Goal: Task Accomplishment & Management: Complete application form

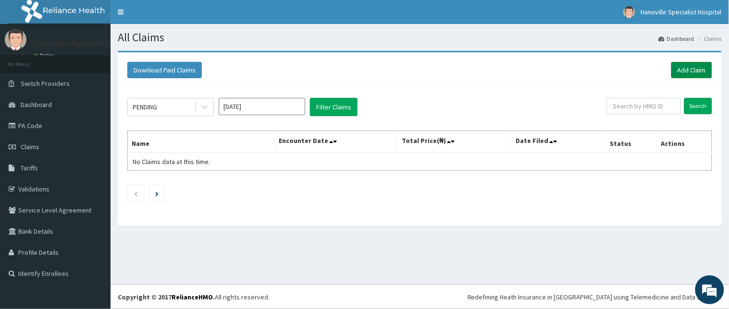
click at [686, 67] on link "Add Claim" at bounding box center [691, 70] width 41 height 16
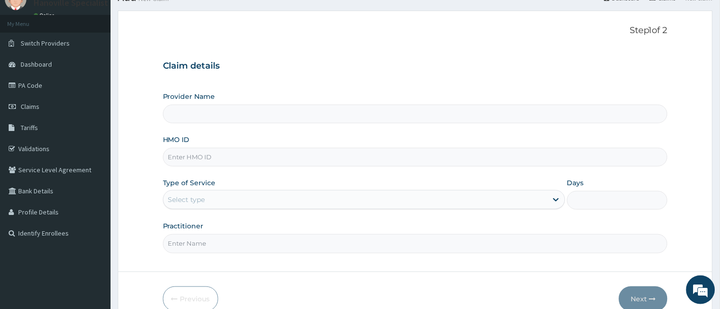
type input "Hanoville Specialist Hospital"
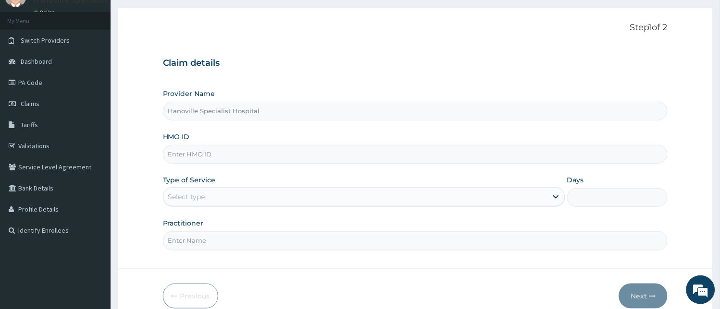
scroll to position [64, 0]
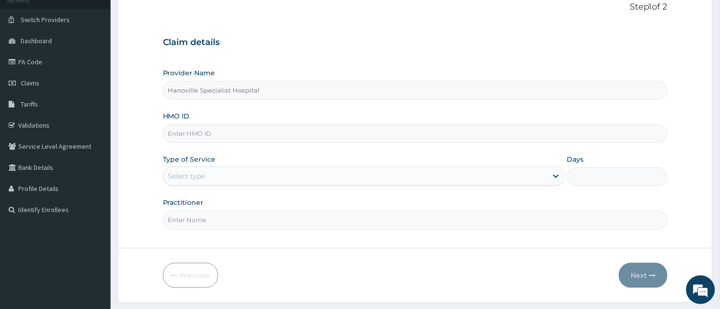
click at [430, 134] on input "HMO ID" at bounding box center [415, 133] width 505 height 19
type input "PES/10071/B"
click at [244, 174] on div "Select type" at bounding box center [355, 176] width 384 height 15
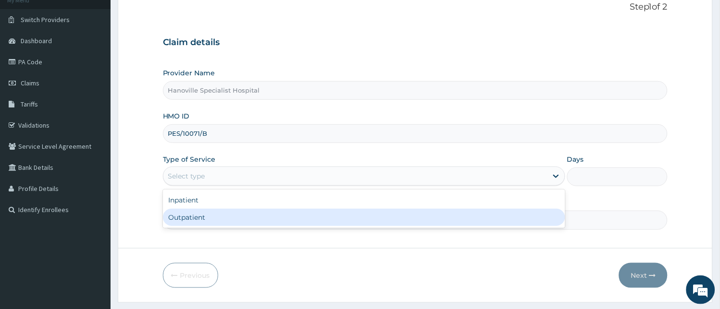
click at [227, 213] on div "Outpatient" at bounding box center [364, 217] width 402 height 17
type input "1"
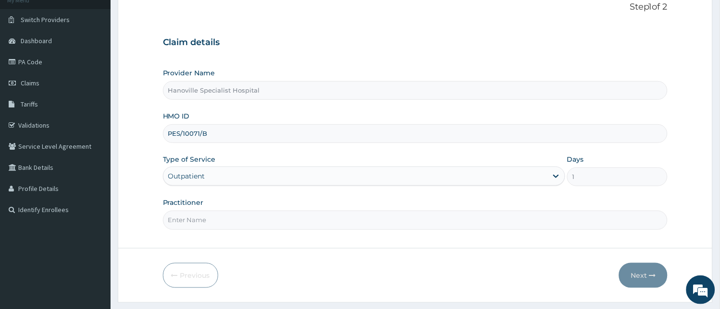
click at [212, 226] on input "Practitioner" at bounding box center [415, 220] width 505 height 19
type input "DR DAIRO"
click at [648, 273] on button "Next" at bounding box center [643, 275] width 49 height 25
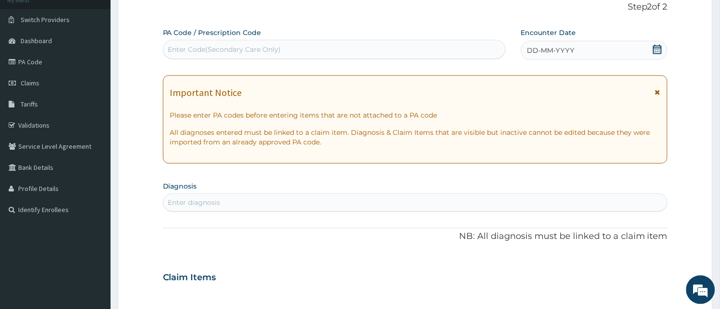
click at [661, 51] on icon at bounding box center [657, 50] width 10 height 10
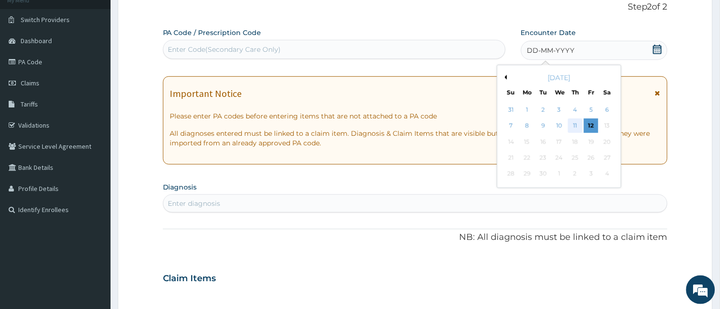
click at [574, 124] on div "11" at bounding box center [575, 126] width 14 height 14
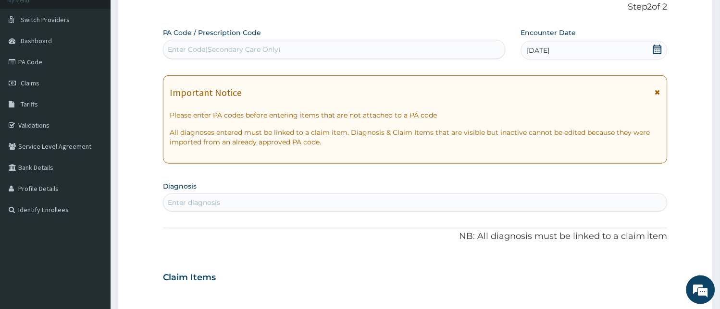
click at [524, 203] on div "Enter diagnosis" at bounding box center [415, 202] width 504 height 15
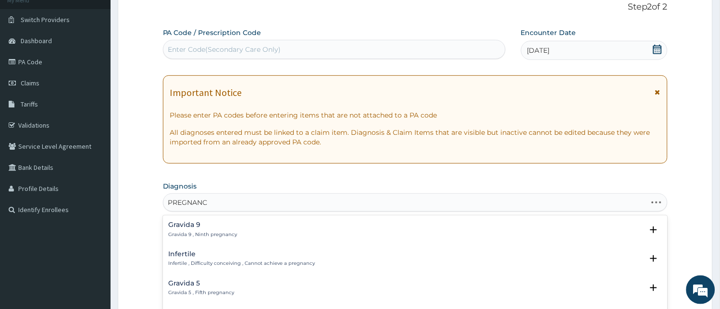
type input "PREGNANCY"
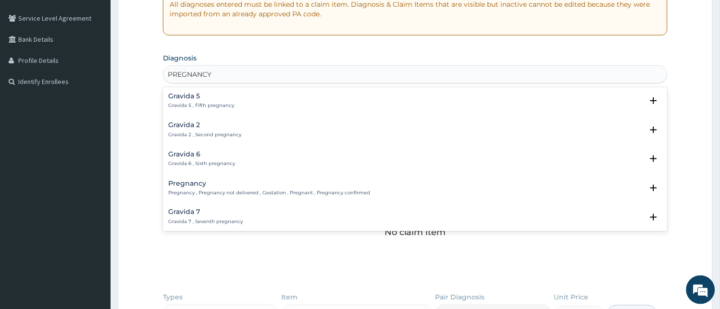
scroll to position [64, 0]
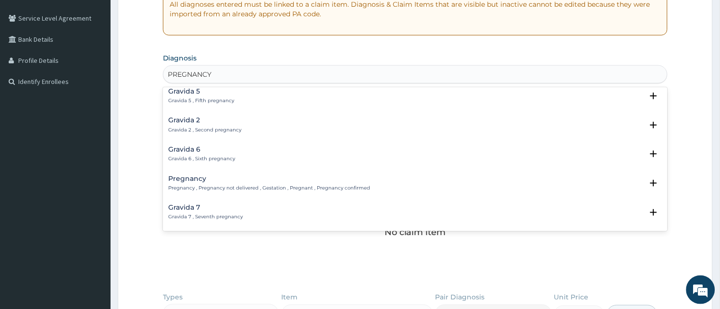
click at [186, 176] on h4 "Pregnancy" at bounding box center [270, 178] width 202 height 7
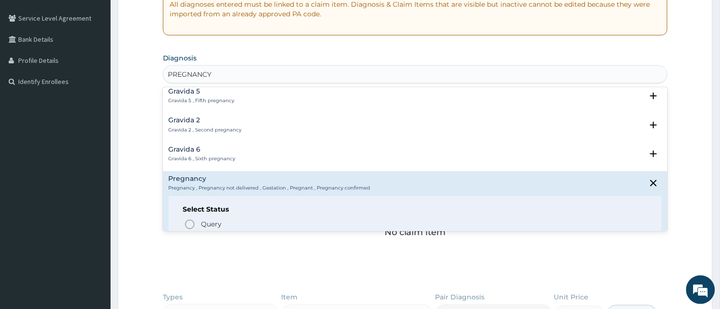
drag, startPoint x: 186, startPoint y: 176, endPoint x: 334, endPoint y: 218, distance: 153.9
click at [334, 218] on div "Pregnancy Pregnancy , Pregnancy not delivered , Gestation , Pregnant , Pregnanc…" at bounding box center [415, 216] width 493 height 82
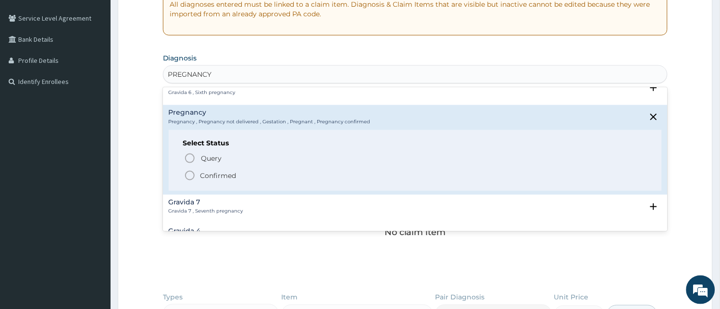
scroll to position [149, 0]
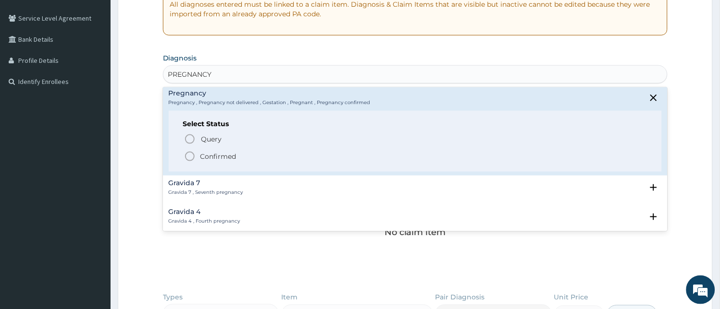
click at [190, 154] on icon "status option filled" at bounding box center [190, 157] width 12 height 12
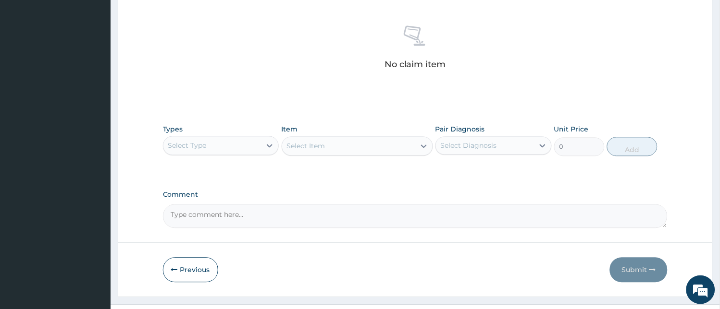
scroll to position [383, 0]
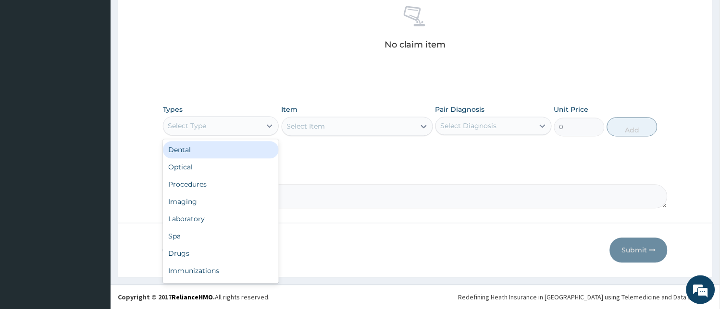
click at [234, 129] on div "Select Type" at bounding box center [212, 126] width 98 height 15
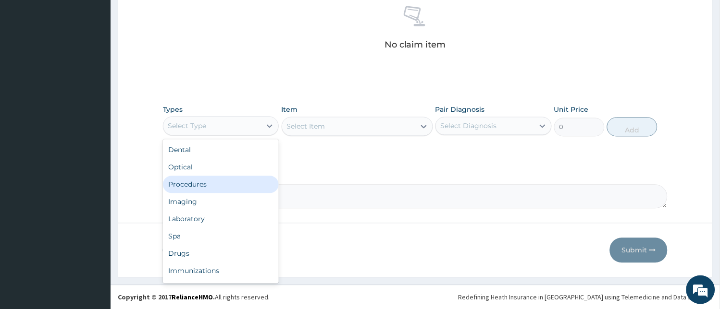
click at [212, 183] on div "Procedures" at bounding box center [221, 184] width 116 height 17
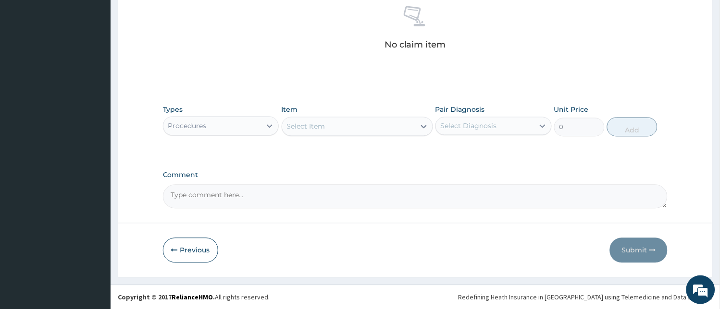
click at [366, 128] on div "Select Item" at bounding box center [348, 126] width 133 height 15
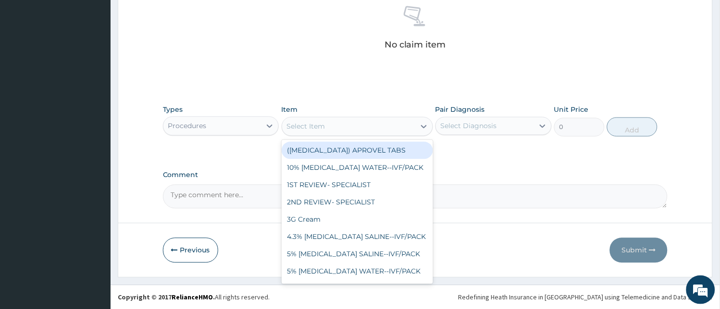
click at [366, 128] on div "Select Item" at bounding box center [348, 126] width 133 height 15
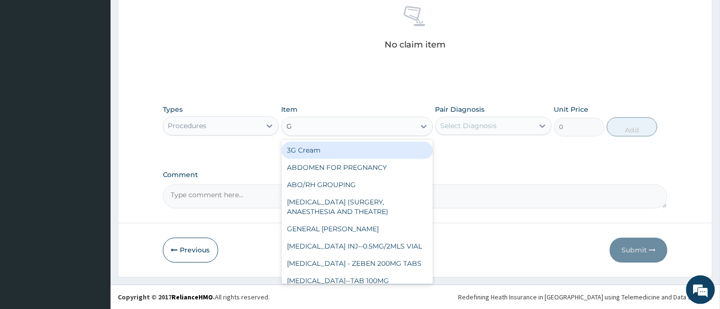
type input "GP"
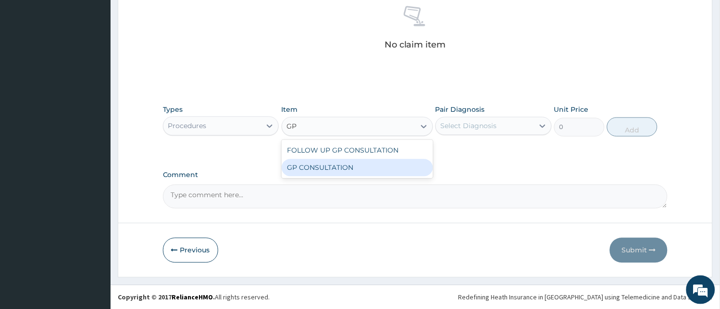
click at [361, 162] on div "GP CONSULTATION" at bounding box center [357, 168] width 151 height 17
type input "2000"
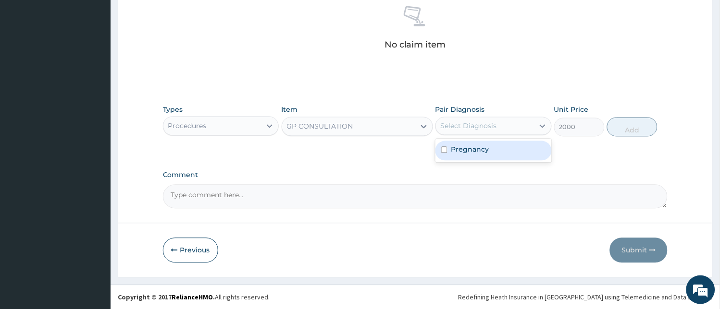
click at [525, 125] on div "Select Diagnosis" at bounding box center [485, 126] width 98 height 15
click at [522, 146] on div "Pregnancy" at bounding box center [493, 151] width 116 height 20
checkbox input "true"
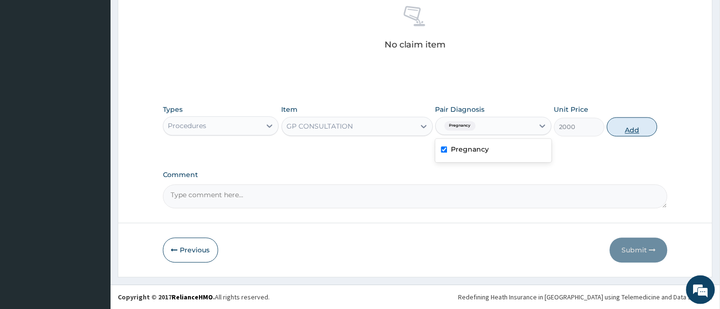
click at [639, 131] on button "Add" at bounding box center [632, 127] width 50 height 19
type input "0"
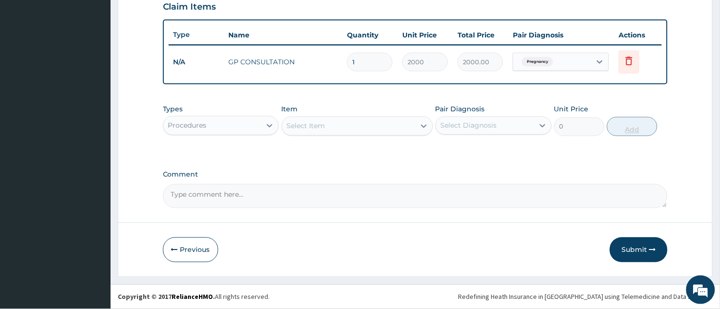
scroll to position [337, 0]
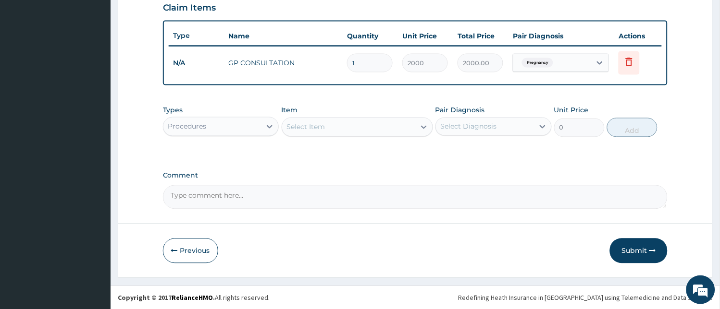
click at [261, 128] on div "Procedures" at bounding box center [212, 126] width 98 height 15
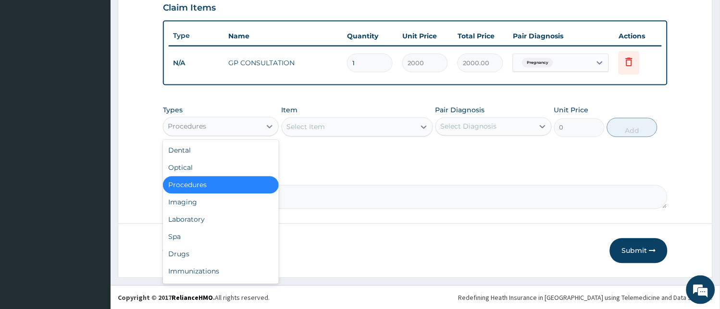
click at [228, 186] on div "Procedures" at bounding box center [221, 185] width 116 height 17
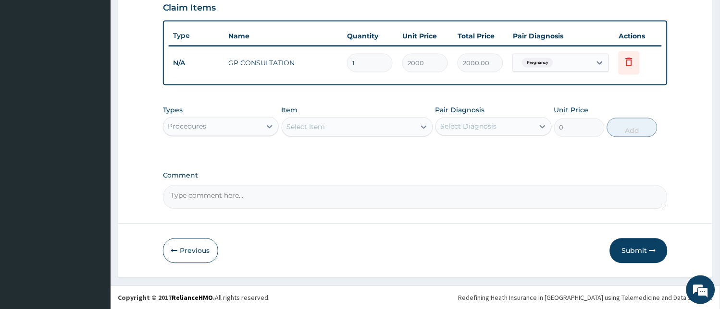
click at [332, 126] on div "Select Item" at bounding box center [348, 127] width 133 height 15
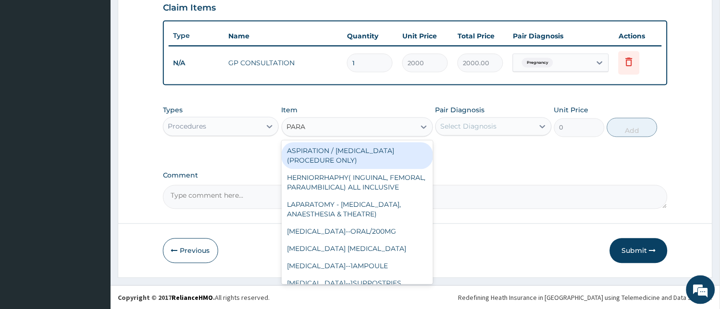
type input "PARAC"
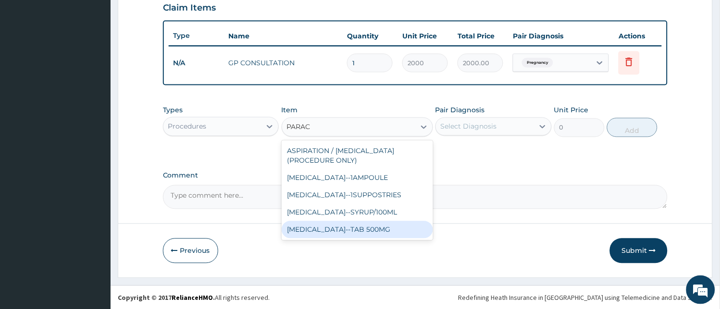
click at [335, 221] on div "PARACETAMOL--TAB 500MG" at bounding box center [357, 229] width 151 height 17
type input "10"
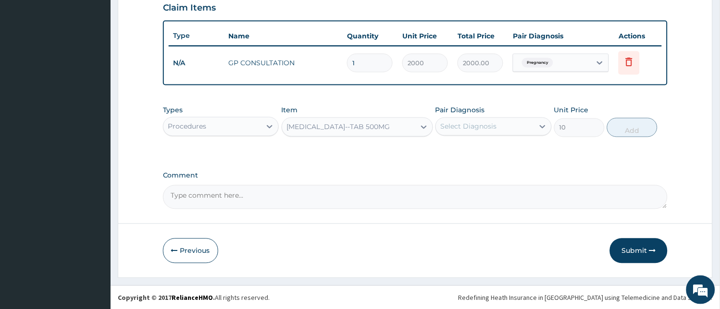
click at [476, 132] on div "Select Diagnosis" at bounding box center [485, 126] width 98 height 15
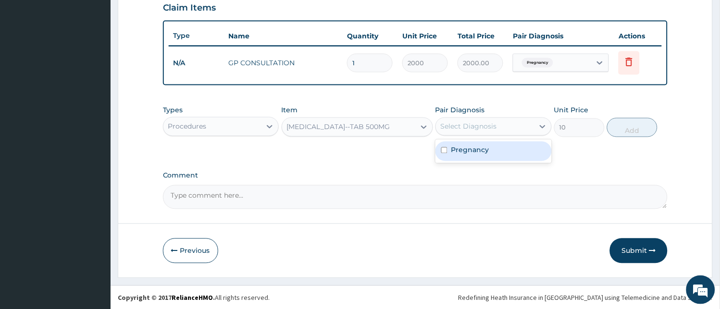
click at [444, 150] on input "checkbox" at bounding box center [444, 151] width 6 height 6
checkbox input "true"
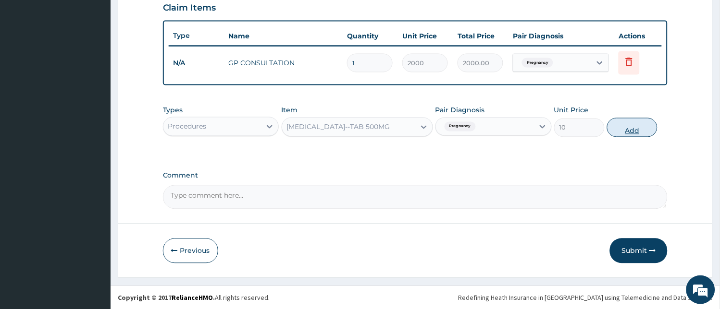
click at [632, 127] on button "Add" at bounding box center [632, 127] width 50 height 19
type input "0"
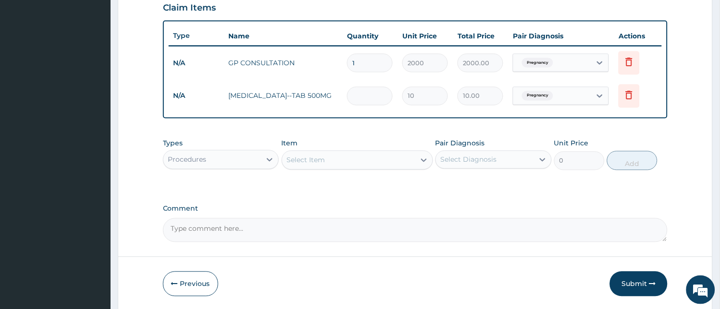
type input "0.00"
type input "2"
type input "20.00"
type input "20"
type input "200.00"
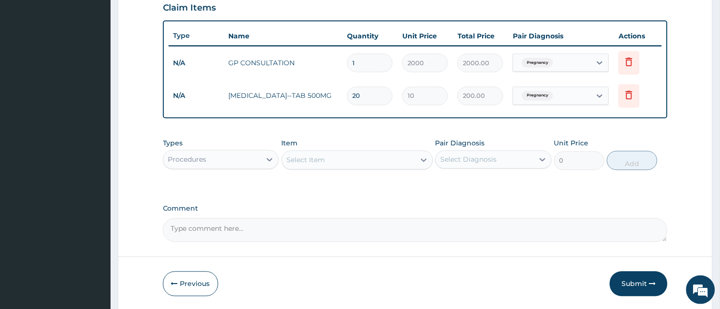
type input "20"
click at [386, 154] on div "Select Item" at bounding box center [348, 160] width 133 height 15
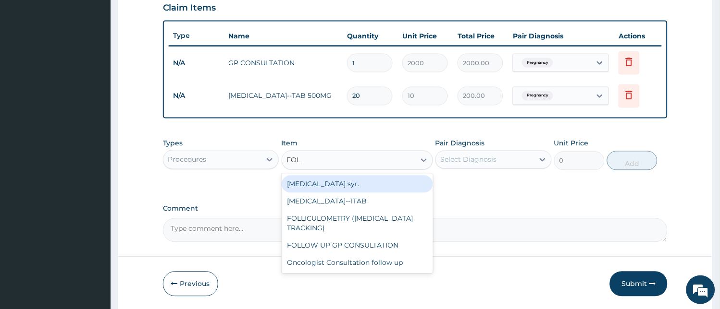
type input "FOLI"
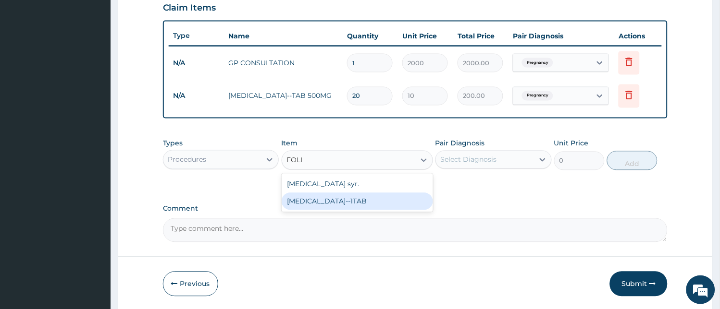
click at [387, 207] on div "FOLIC ACID--1TAB" at bounding box center [357, 201] width 151 height 17
type input "10"
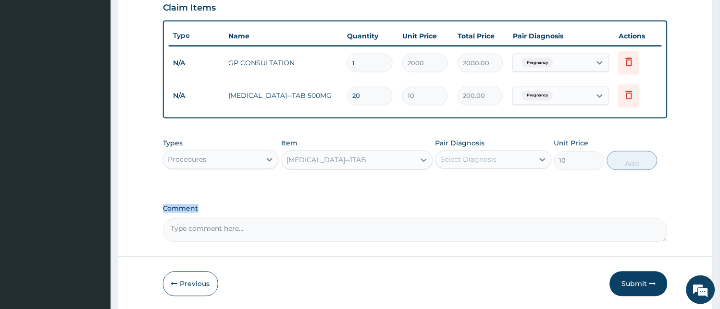
click at [387, 207] on label "Comment" at bounding box center [415, 209] width 505 height 8
click at [387, 219] on textarea "Comment" at bounding box center [415, 231] width 505 height 24
click at [466, 156] on div "Select Diagnosis" at bounding box center [469, 160] width 56 height 10
click at [443, 184] on input "checkbox" at bounding box center [444, 184] width 6 height 6
checkbox input "true"
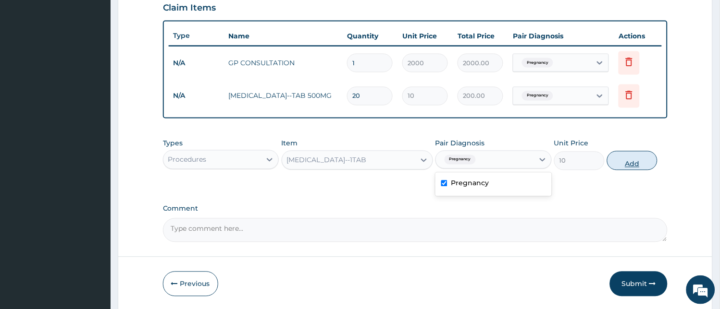
click at [625, 164] on button "Add" at bounding box center [632, 160] width 50 height 19
type input "0"
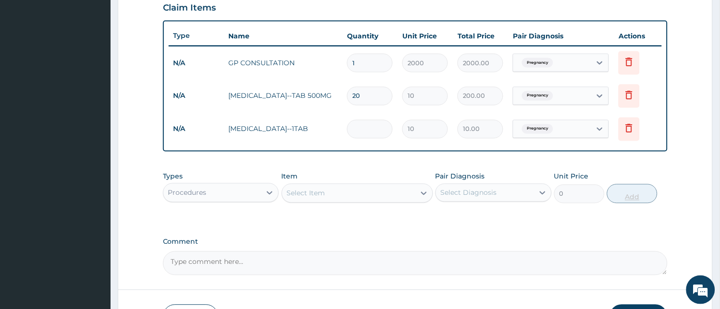
type input "0.00"
type input "2"
type input "20.00"
type input "20"
type input "200.00"
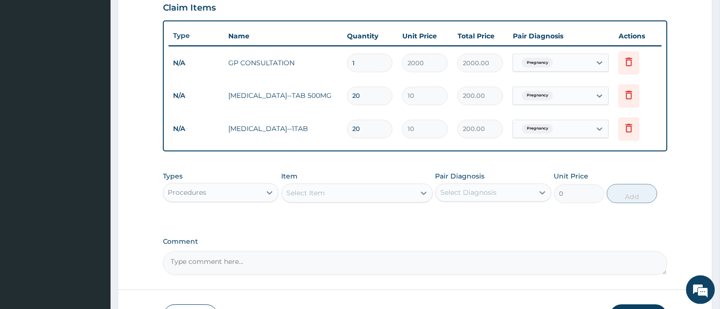
type input "20"
click at [388, 202] on div "Select Item" at bounding box center [357, 193] width 151 height 19
type input "FERROU"
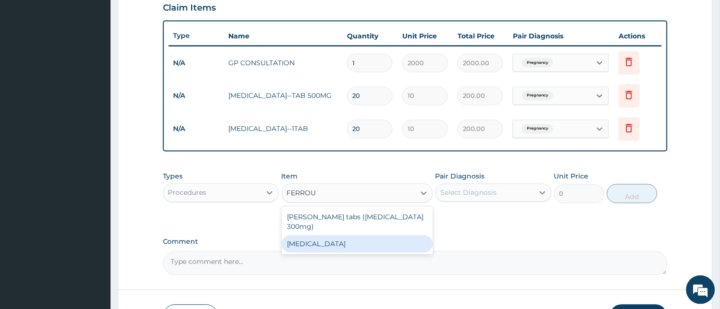
click at [387, 236] on div "FERROUS SULPHATE" at bounding box center [357, 244] width 151 height 17
type input "10"
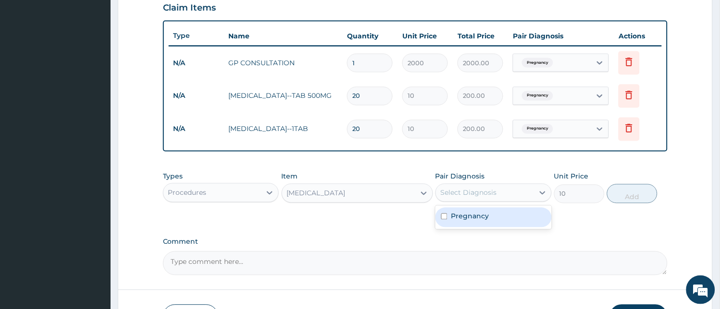
click at [482, 194] on div "Select Diagnosis" at bounding box center [469, 193] width 56 height 10
click at [444, 214] on input "checkbox" at bounding box center [444, 217] width 6 height 6
checkbox input "true"
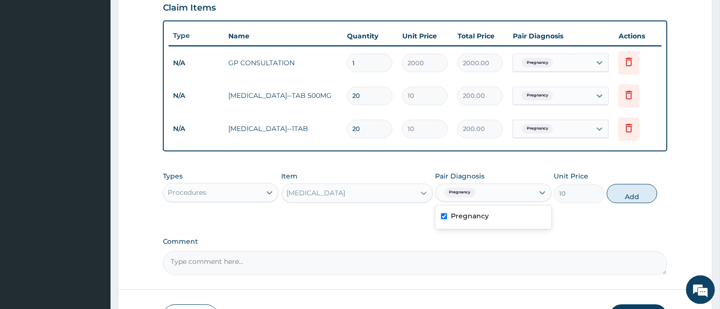
click at [427, 190] on icon at bounding box center [424, 194] width 10 height 10
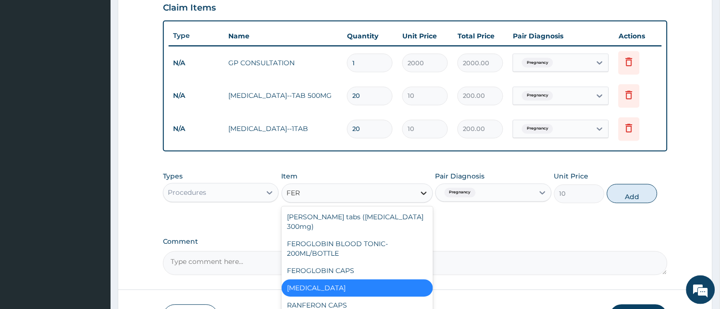
scroll to position [0, 0]
type input "FERR"
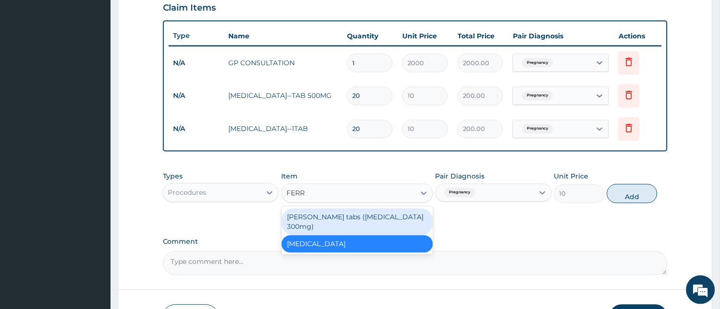
click at [407, 217] on div "Fergon tabs (Ferrous gluconate 300mg)" at bounding box center [357, 222] width 151 height 27
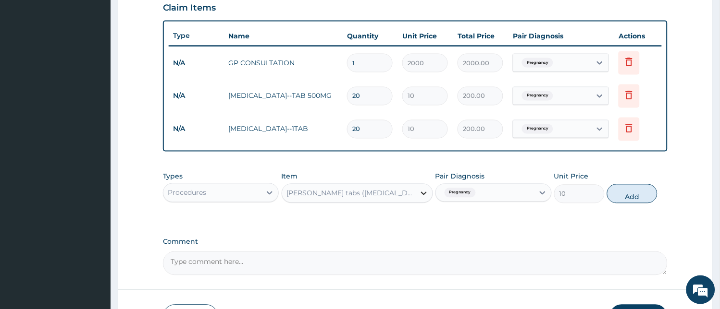
click at [422, 193] on icon at bounding box center [424, 193] width 6 height 3
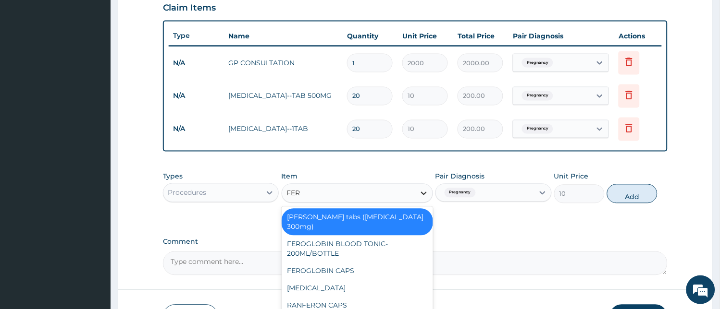
type input "FERR"
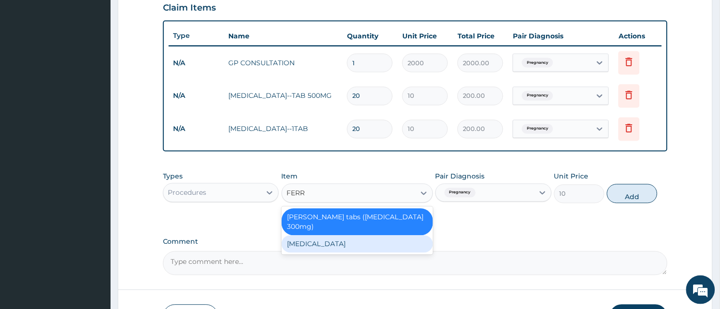
click at [397, 236] on div "FERROUS SULPHATE" at bounding box center [357, 244] width 151 height 17
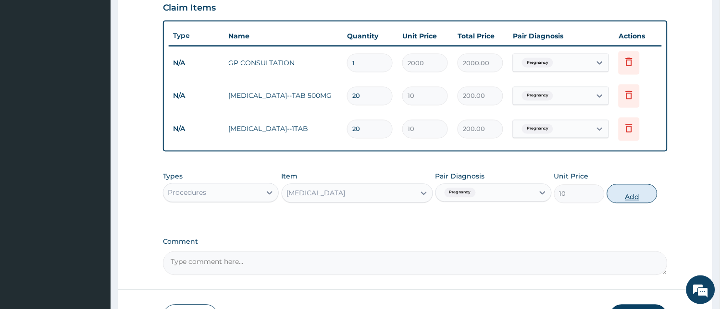
click at [630, 201] on button "Add" at bounding box center [632, 193] width 50 height 19
type input "0"
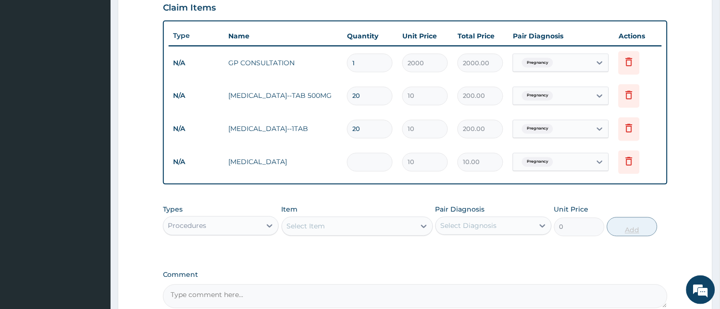
type input "0.00"
type input "2"
type input "20.00"
type input "20"
type input "200.00"
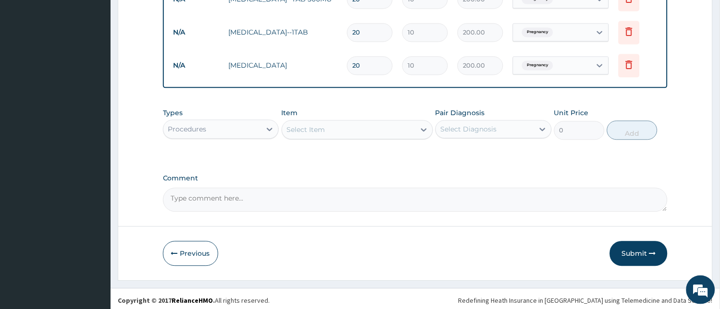
scroll to position [437, 0]
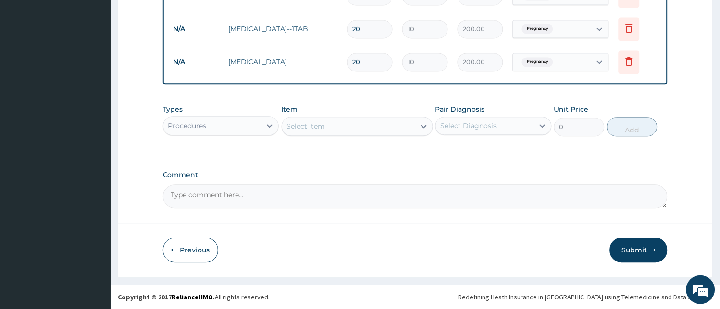
type input "20"
click at [412, 123] on div "Select Item" at bounding box center [348, 126] width 133 height 15
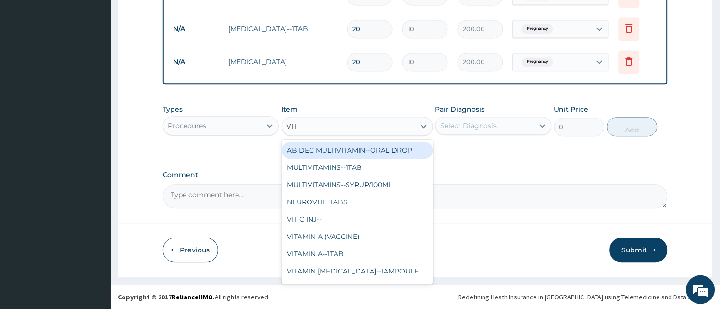
type input "VITA"
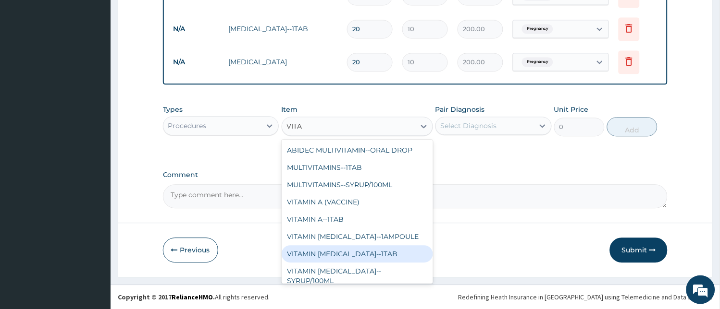
click at [358, 250] on div "VITAMIN B COMPLEX--1TAB" at bounding box center [357, 254] width 151 height 17
type input "10"
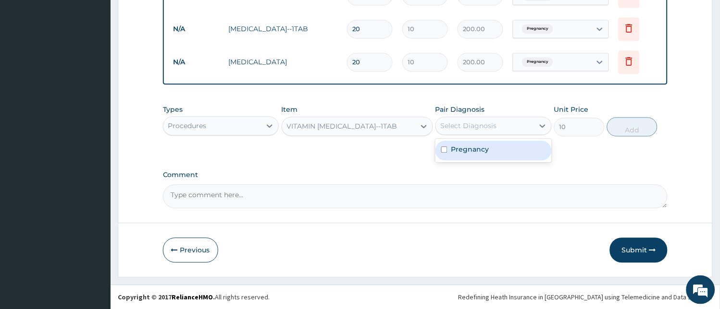
click at [485, 126] on div "Select Diagnosis" at bounding box center [469, 126] width 56 height 10
click at [447, 148] on input "checkbox" at bounding box center [444, 150] width 6 height 6
checkbox input "true"
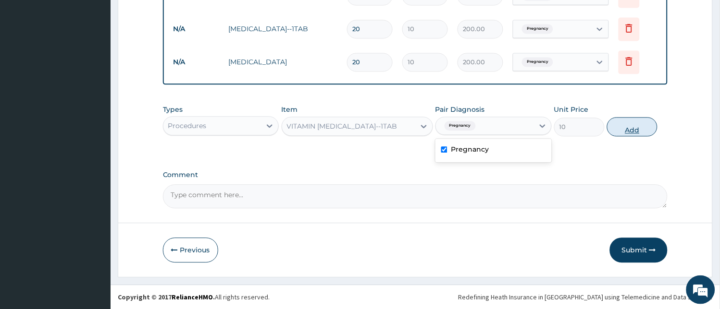
click at [623, 127] on button "Add" at bounding box center [632, 126] width 50 height 19
type input "0"
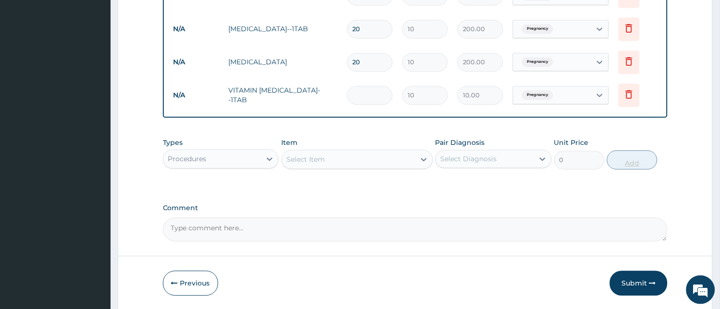
type input "0.00"
type input "2"
type input "20.00"
type input "20"
type input "200.00"
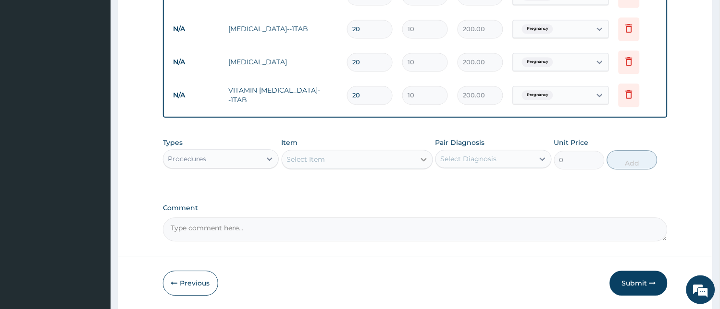
type input "20"
click at [419, 160] on icon at bounding box center [424, 160] width 10 height 10
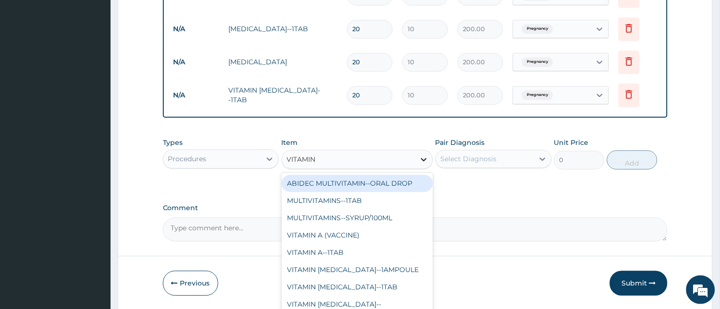
type input "VITAMIN C"
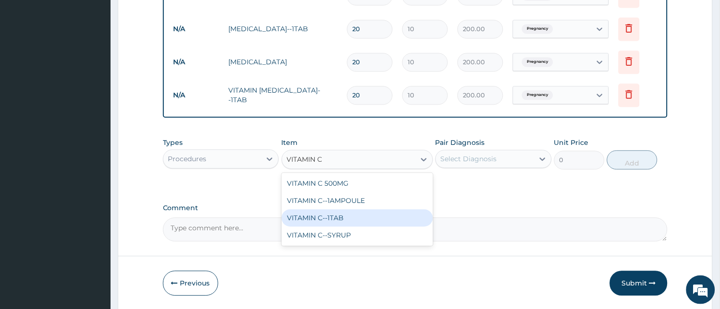
click at [351, 214] on div "VITAMIN C--1TAB" at bounding box center [357, 217] width 151 height 17
type input "10"
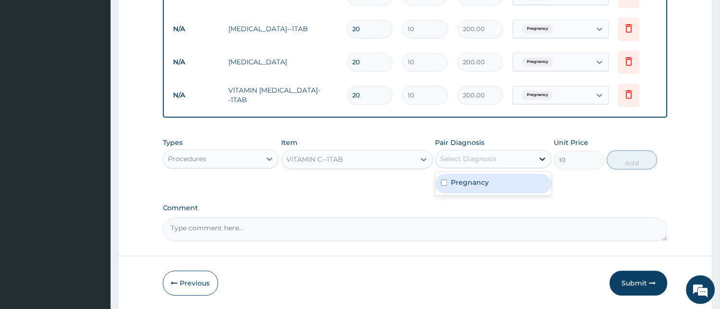
click at [538, 159] on icon at bounding box center [543, 159] width 10 height 10
click at [444, 183] on input "checkbox" at bounding box center [444, 183] width 6 height 6
checkbox input "true"
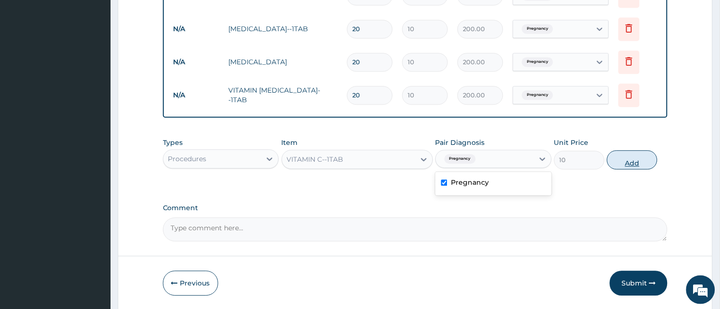
click at [650, 160] on button "Add" at bounding box center [632, 159] width 50 height 19
type input "0"
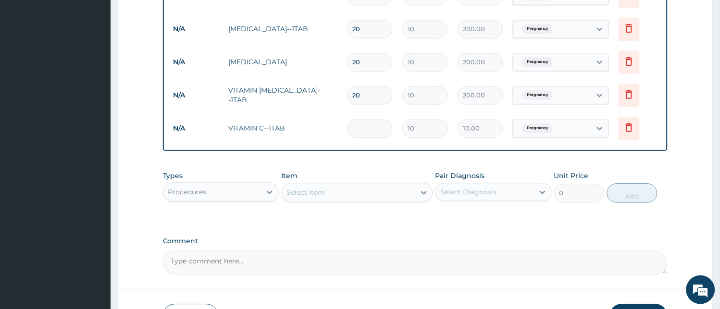
type input "0.00"
type input "2"
type input "20.00"
type input "20"
type input "200.00"
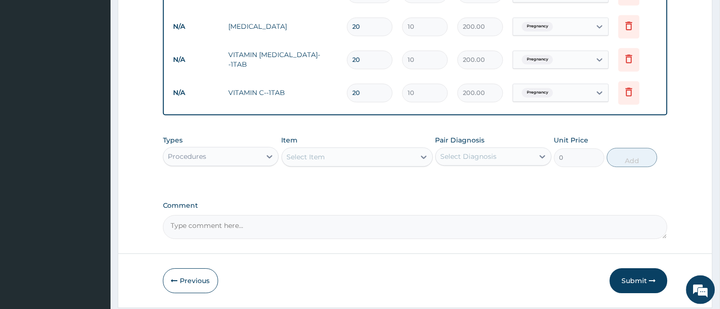
scroll to position [504, 0]
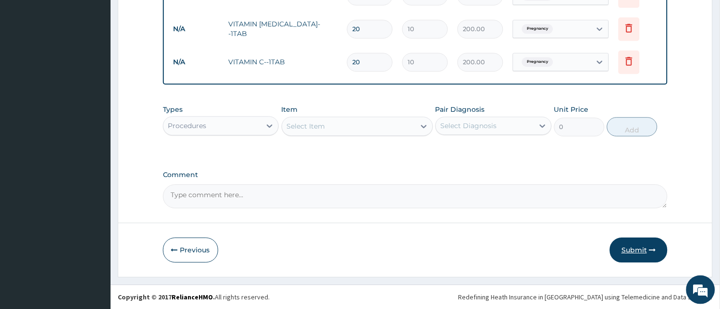
type input "20"
click at [638, 248] on button "Submit" at bounding box center [639, 250] width 58 height 25
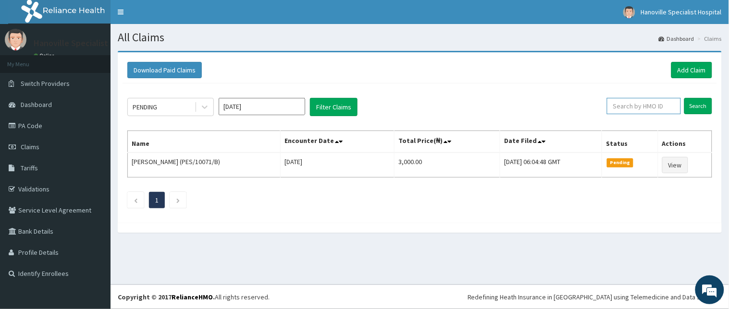
click at [651, 113] on input "text" at bounding box center [644, 106] width 74 height 16
